Goal: Information Seeking & Learning: Check status

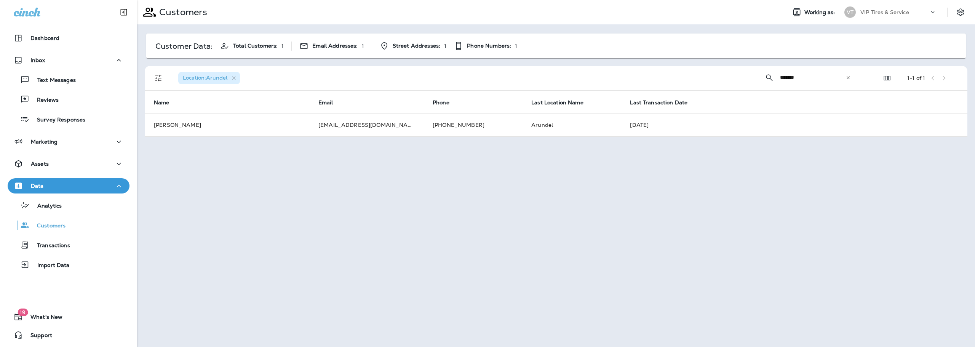
click at [198, 200] on div "Customers Working as: VT VIP Tires & Service Customer Data: Total Customers: 1 …" at bounding box center [556, 173] width 838 height 347
click at [307, 187] on div "Customers Working as: VT VIP Tires & Service Customer Data: Total Customers: 1 …" at bounding box center [556, 173] width 838 height 347
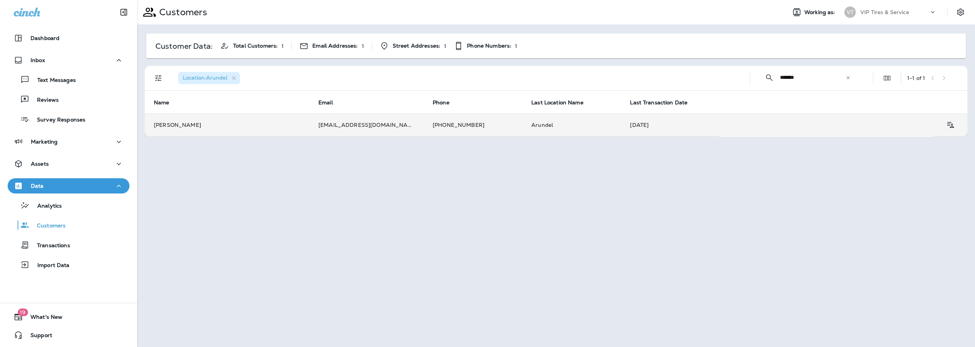
click at [173, 123] on td "[PERSON_NAME]" at bounding box center [227, 125] width 165 height 23
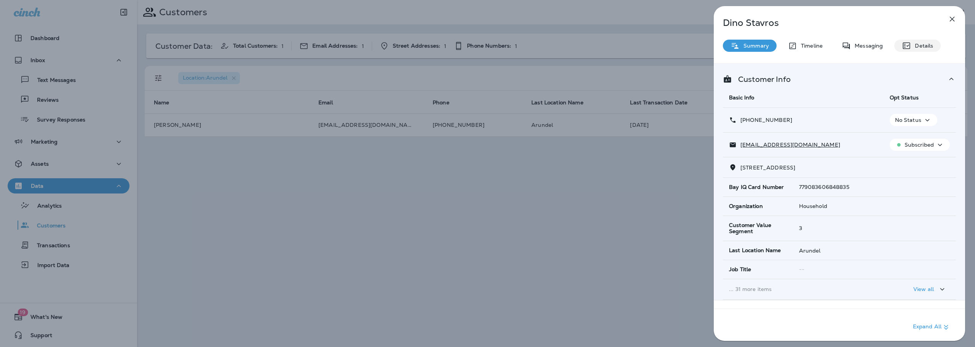
click at [913, 45] on p "Details" at bounding box center [922, 46] width 22 height 6
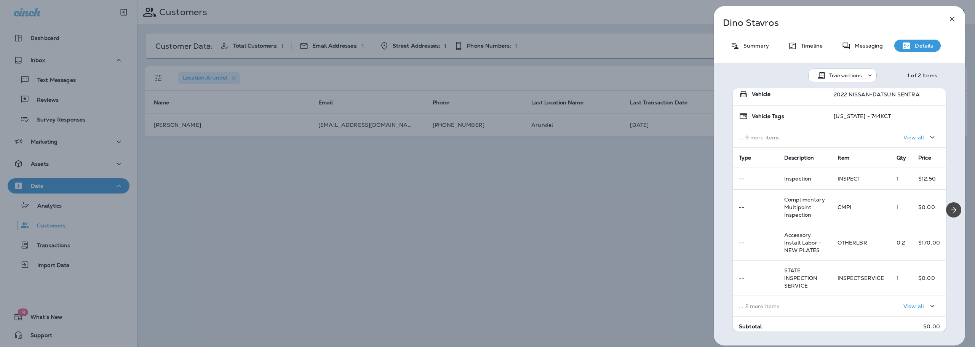
scroll to position [76, 0]
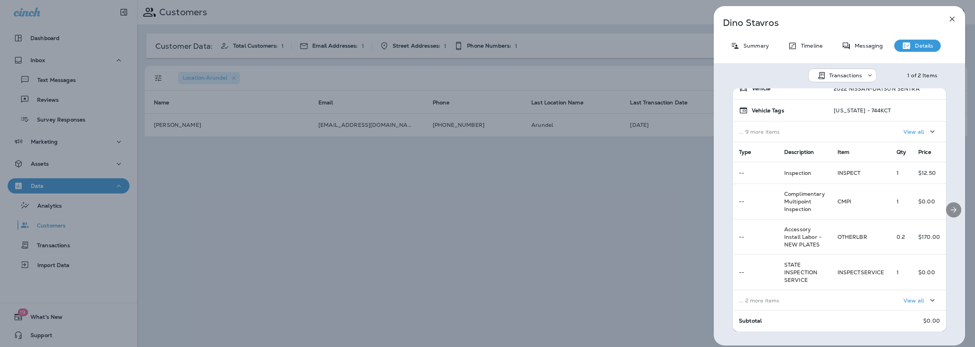
drag, startPoint x: 941, startPoint y: 157, endPoint x: 941, endPoint y: 143, distance: 14.1
click at [943, 143] on div at bounding box center [954, 209] width 23 height 243
drag, startPoint x: 941, startPoint y: 147, endPoint x: 939, endPoint y: 137, distance: 10.5
click at [943, 137] on div at bounding box center [954, 209] width 23 height 243
click at [943, 91] on div at bounding box center [954, 209] width 23 height 243
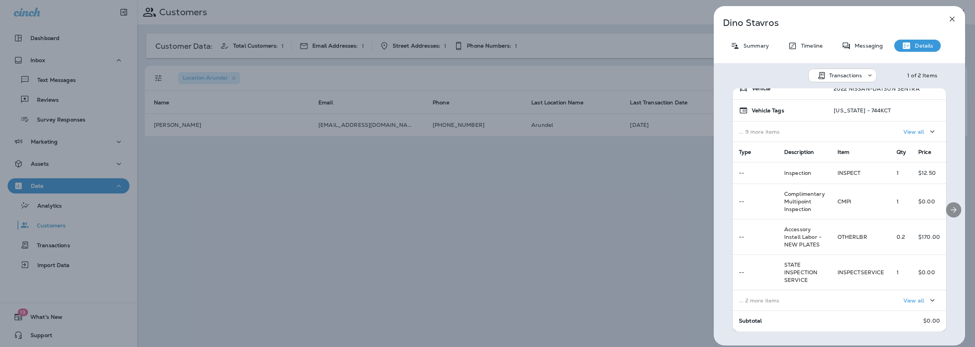
click at [943, 90] on div at bounding box center [954, 209] width 23 height 243
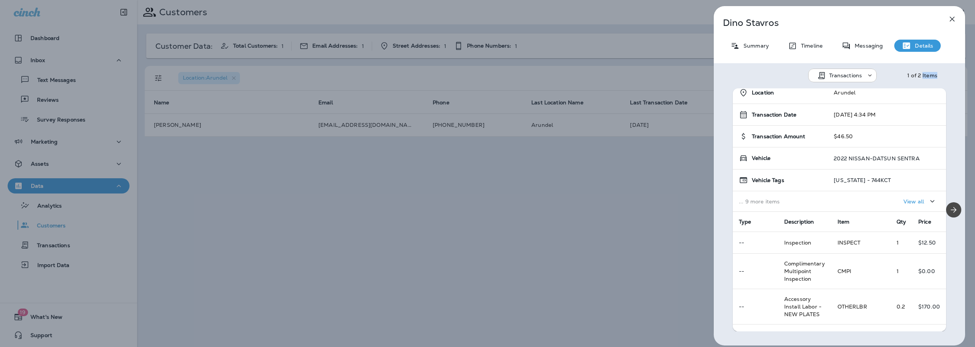
scroll to position [0, 0]
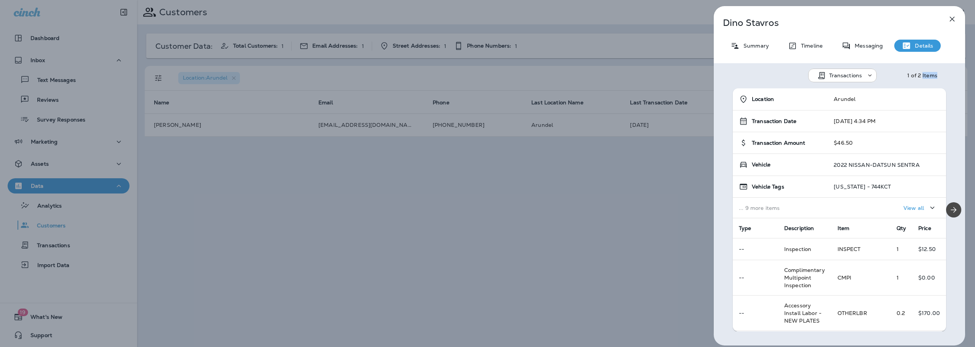
click at [947, 72] on div "Transactions 1 of 2 Items" at bounding box center [839, 73] width 251 height 20
drag, startPoint x: 950, startPoint y: 79, endPoint x: 537, endPoint y: 211, distance: 432.9
click at [537, 207] on div "[PERSON_NAME] Summary Timeline Messaging Details Transactions 1 of 2 Items Loca…" at bounding box center [487, 173] width 975 height 347
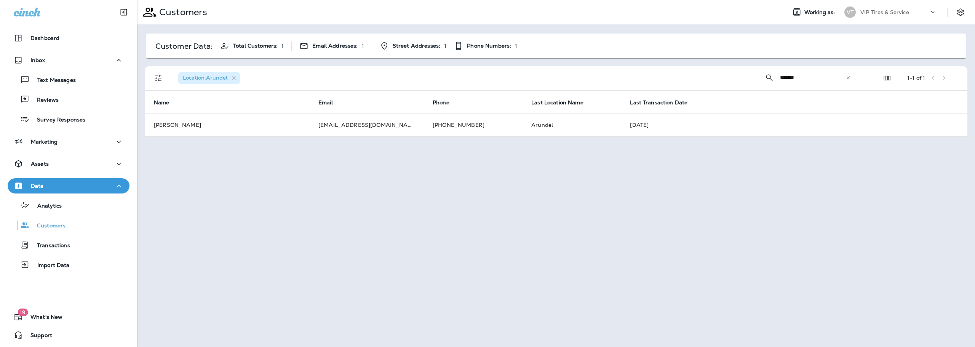
click at [599, 201] on div "Customers Working as: VT VIP Tires & Service Customer Data: Total Customers: 1 …" at bounding box center [556, 173] width 838 height 347
click at [631, 172] on div "Customers Working as: VT VIP Tires & Service Customer Data: Total Customers: 1 …" at bounding box center [556, 173] width 838 height 347
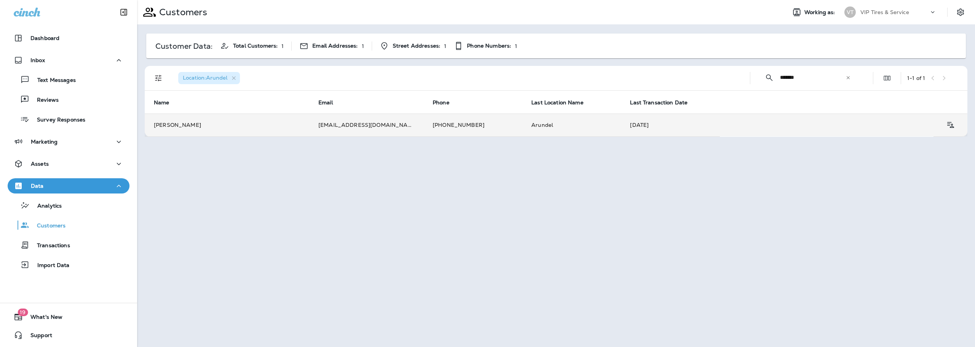
click at [259, 123] on td "[PERSON_NAME]" at bounding box center [227, 125] width 165 height 23
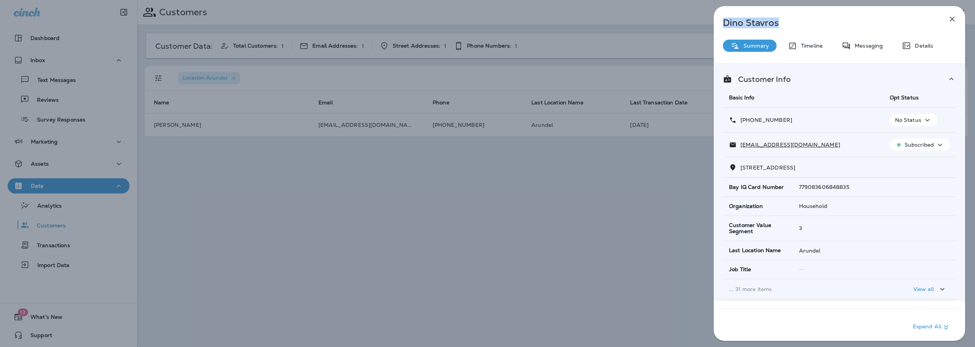
drag, startPoint x: 822, startPoint y: 26, endPoint x: 717, endPoint y: 27, distance: 104.8
click at [717, 27] on div "[PERSON_NAME]" at bounding box center [827, 23] width 226 height 11
click at [801, 21] on p "[PERSON_NAME]" at bounding box center [827, 23] width 208 height 11
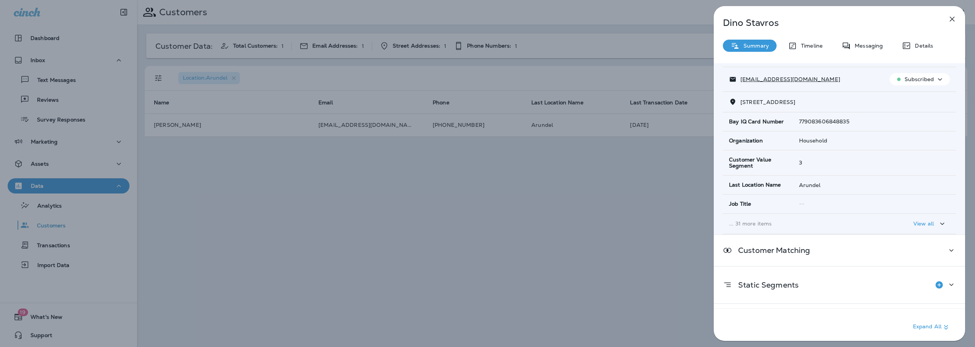
scroll to position [54, 0]
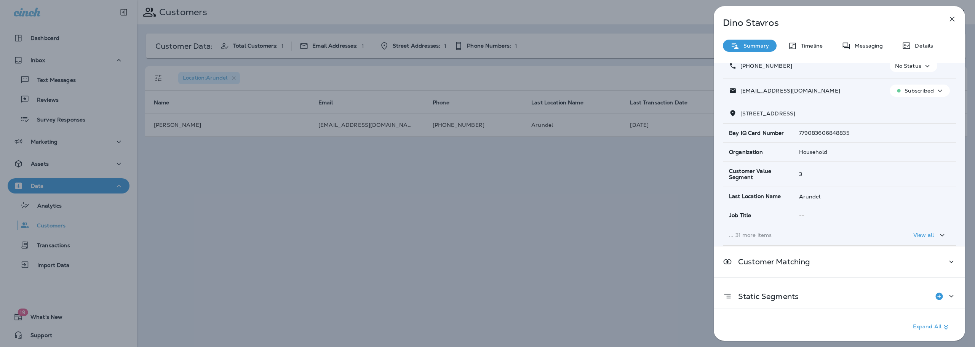
click at [925, 235] on p "View all" at bounding box center [924, 235] width 21 height 6
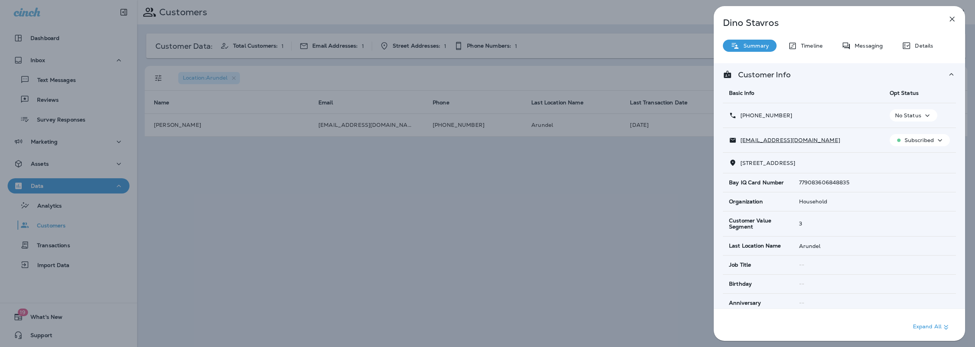
scroll to position [0, 0]
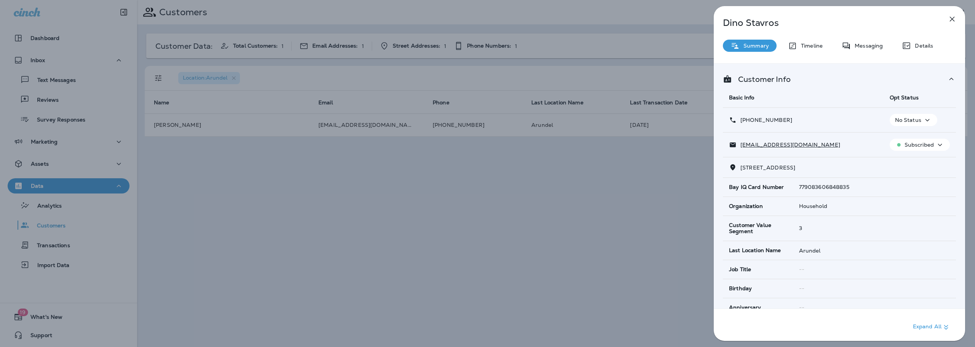
click at [659, 235] on div "[PERSON_NAME] Summary Timeline Messaging Details Customer Info Basic Info Opt S…" at bounding box center [487, 173] width 975 height 347
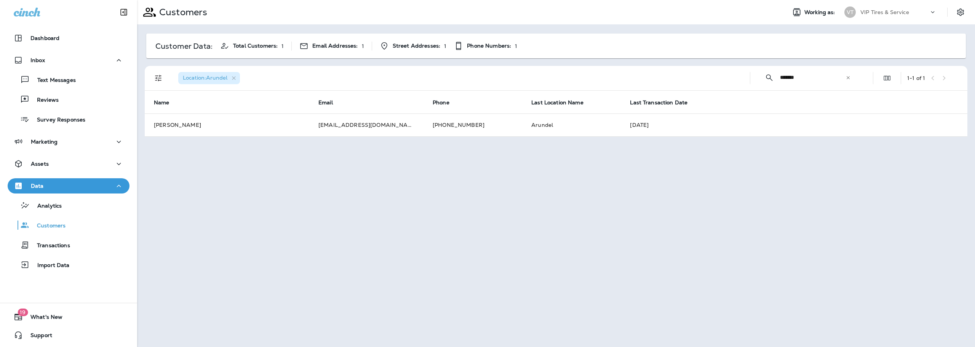
click at [621, 233] on div at bounding box center [487, 173] width 975 height 347
click at [173, 184] on div "Customers Working as: VT VIP Tires & Service Customer Data: Total Customers: 1 …" at bounding box center [556, 173] width 838 height 347
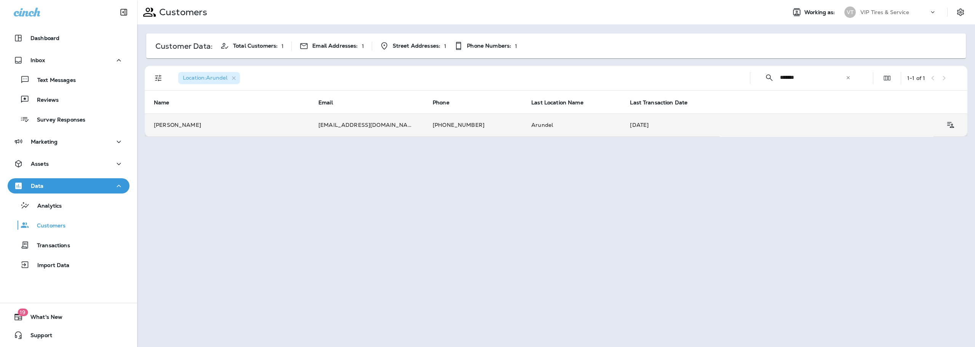
click at [171, 125] on td "[PERSON_NAME]" at bounding box center [227, 125] width 165 height 23
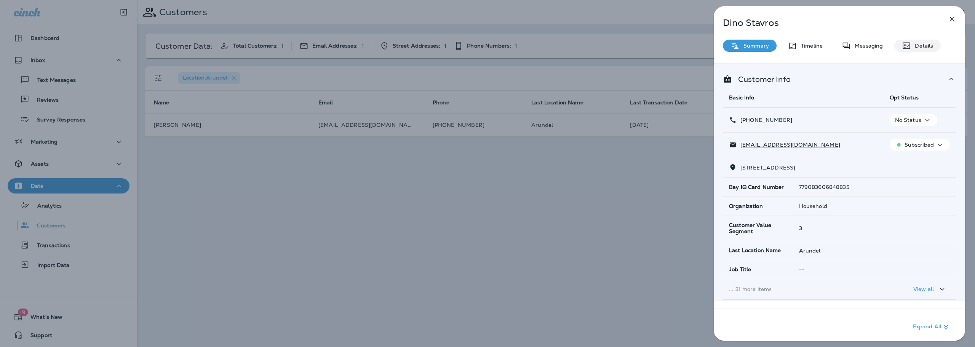
click at [911, 47] on p "Details" at bounding box center [922, 46] width 22 height 6
